Goal: Task Accomplishment & Management: Complete application form

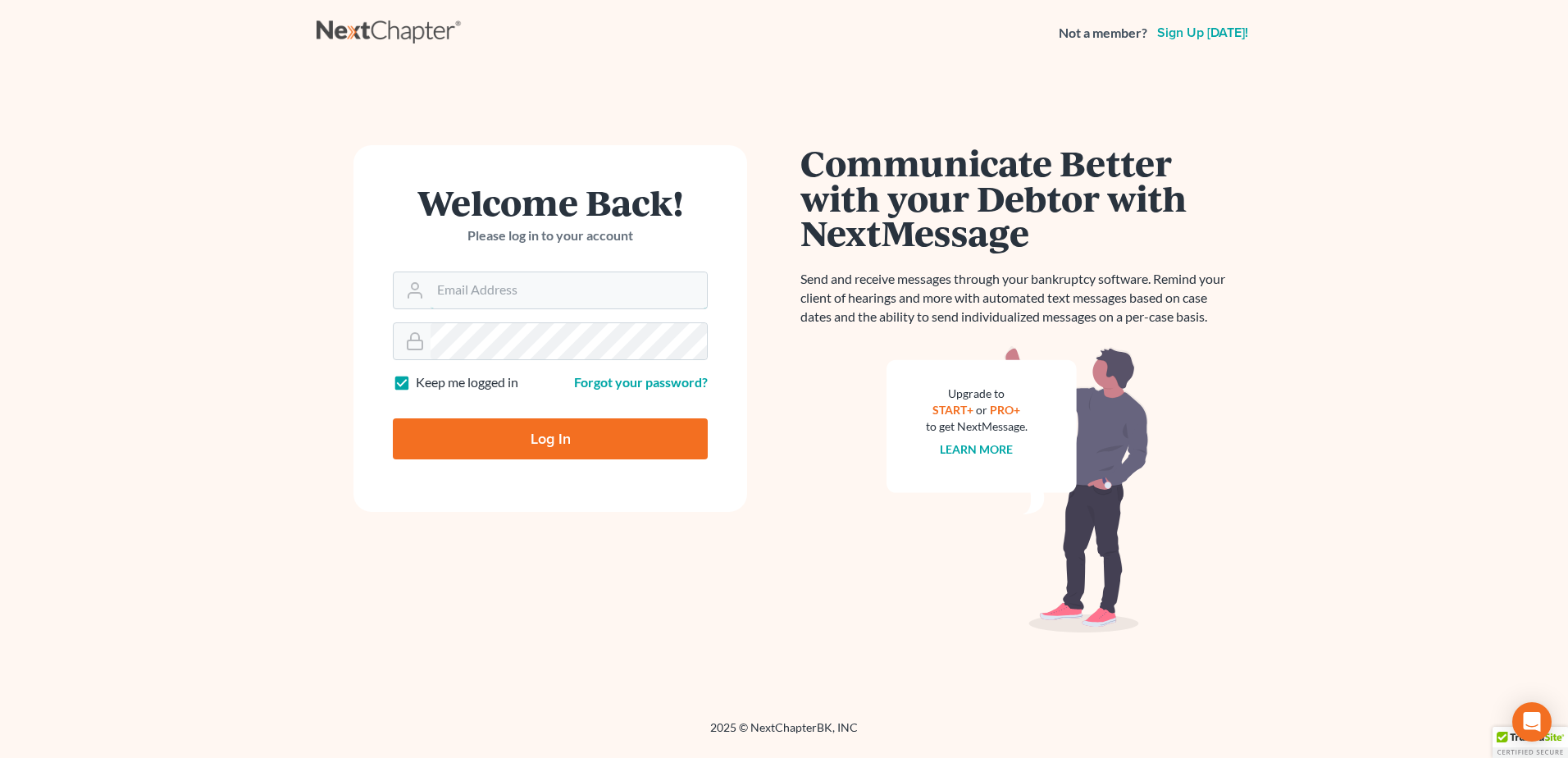
type input "[EMAIL_ADDRESS][DOMAIN_NAME]"
click at [523, 437] on input "Log In" at bounding box center [550, 439] width 315 height 41
type input "Thinking..."
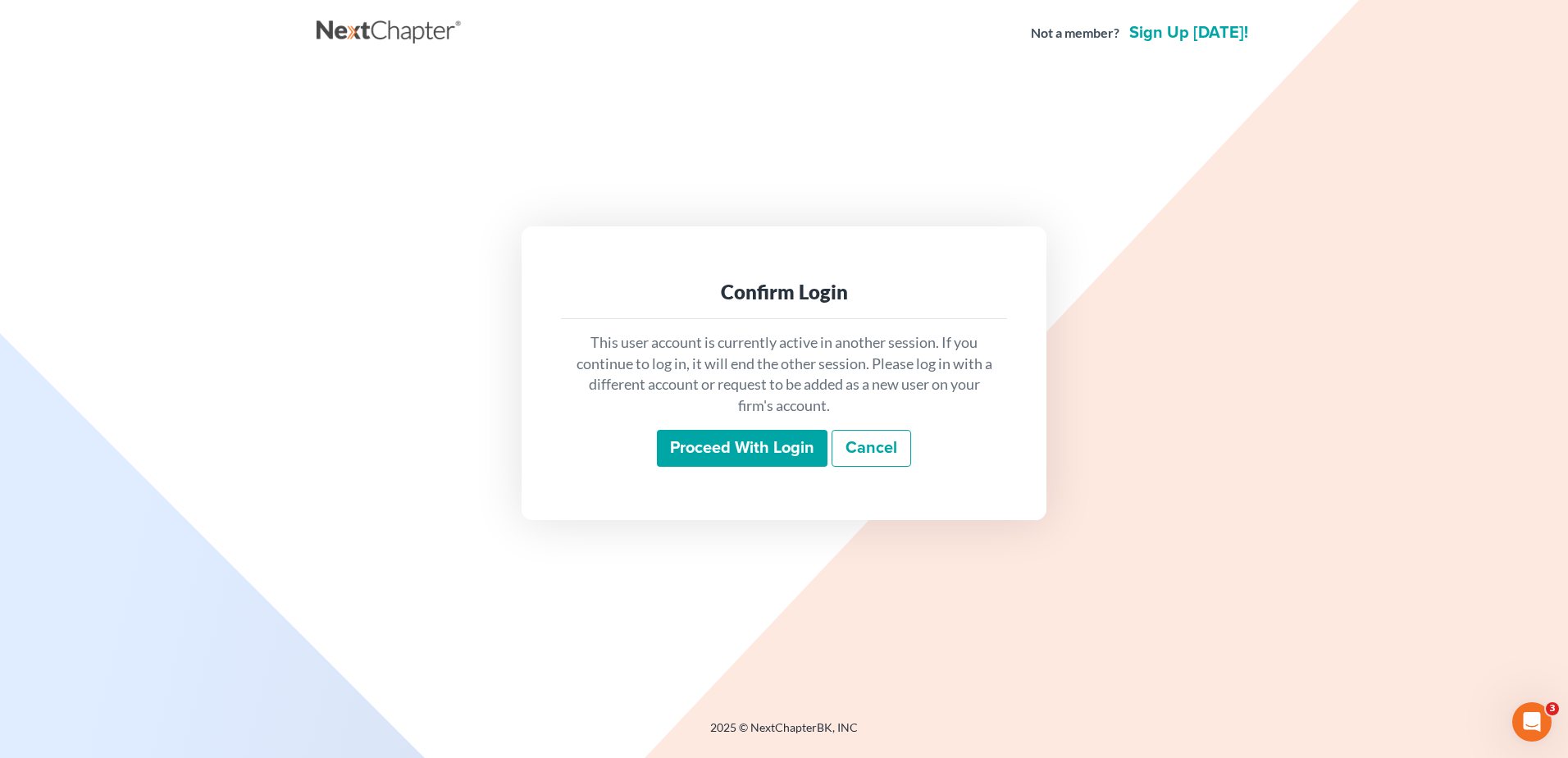
click at [735, 438] on input "Proceed with login" at bounding box center [742, 448] width 170 height 38
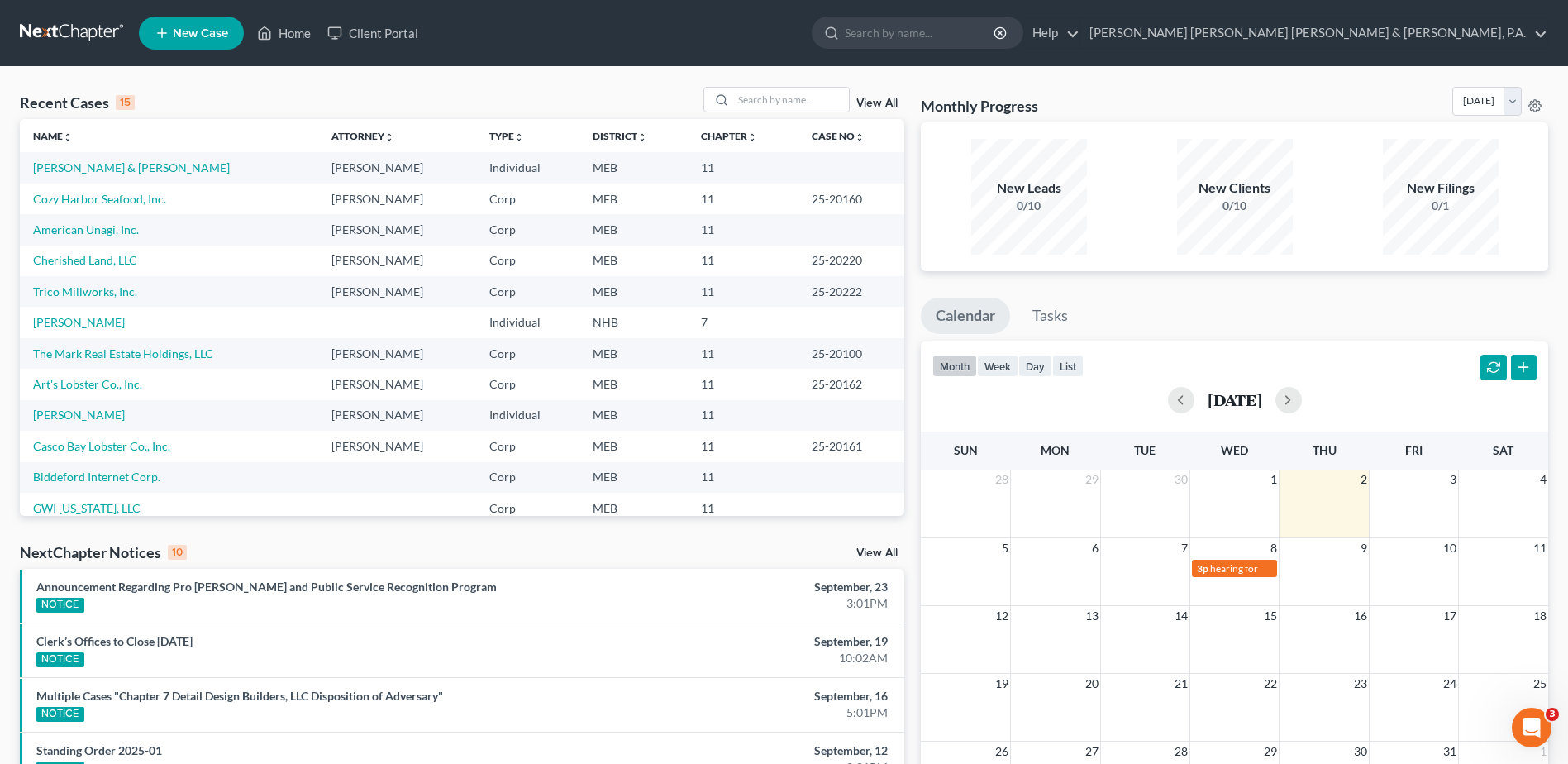
click at [106, 300] on td "Trico Millworks, Inc." at bounding box center [168, 291] width 299 height 30
click at [105, 296] on link "Trico Millworks, Inc." at bounding box center [85, 291] width 104 height 14
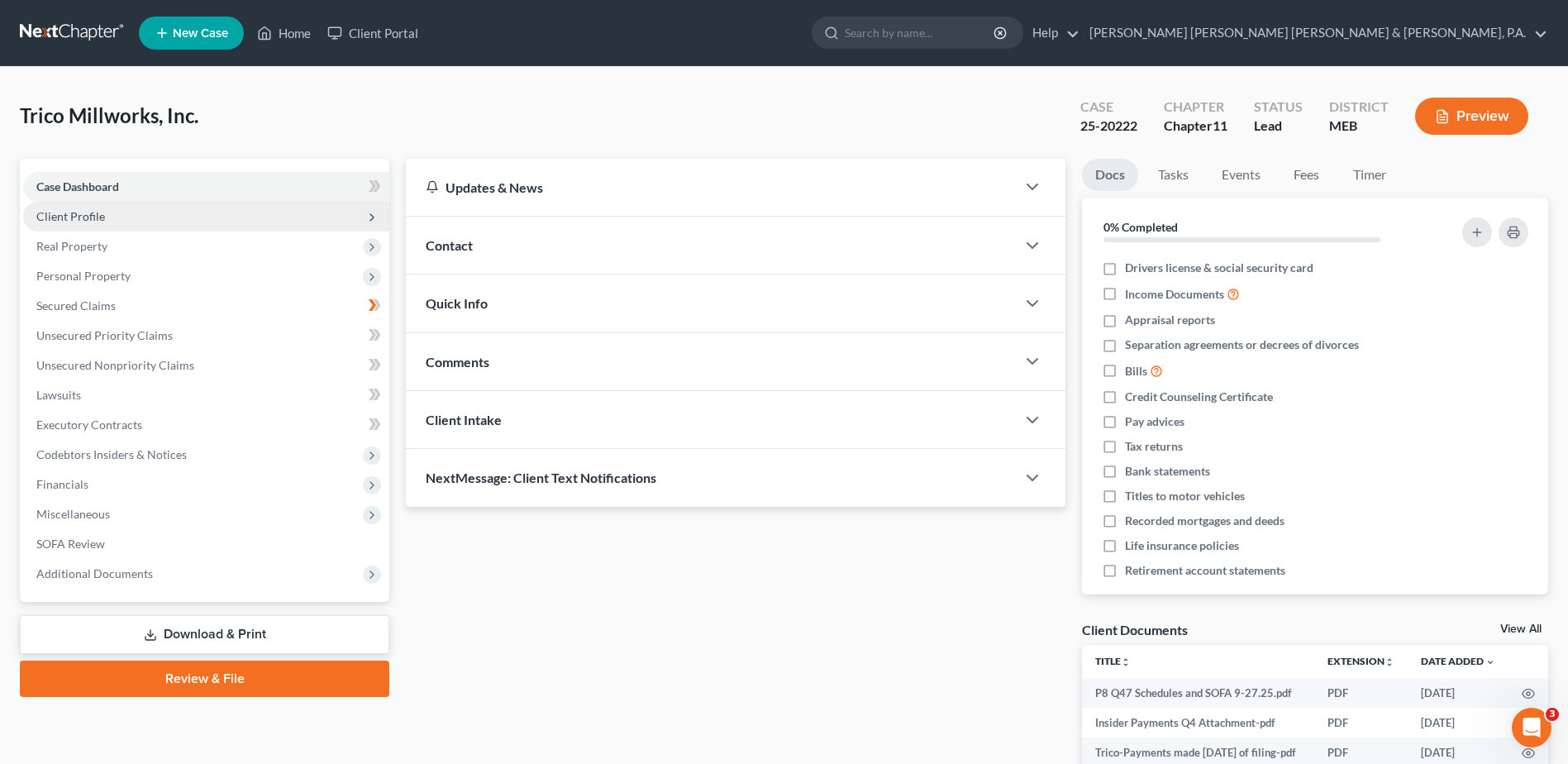
click at [135, 220] on span "Client Profile" at bounding box center [206, 217] width 366 height 30
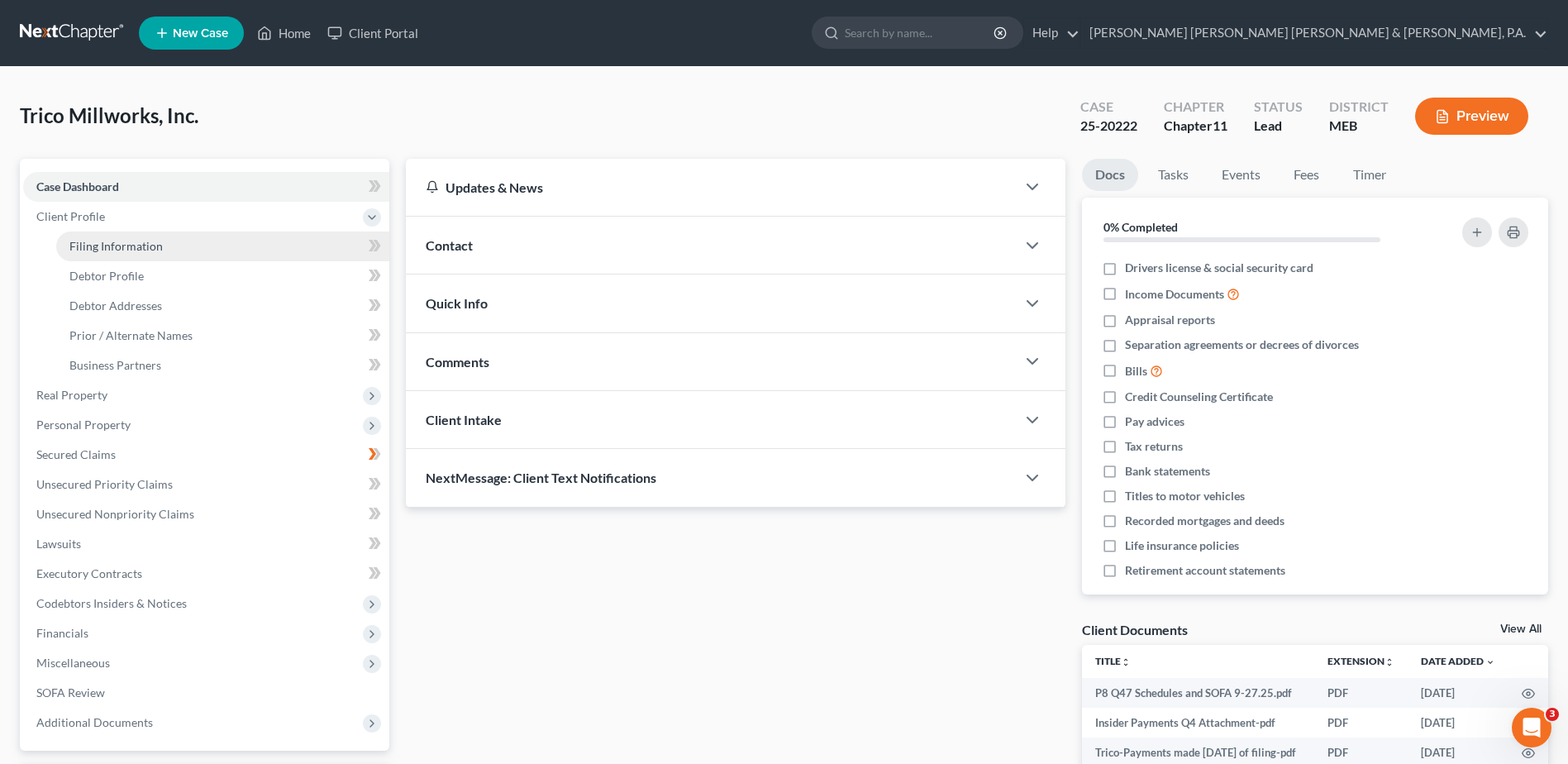
click at [128, 254] on link "Filing Information" at bounding box center [222, 246] width 333 height 30
select select "3"
select select "1"
